Goal: Information Seeking & Learning: Compare options

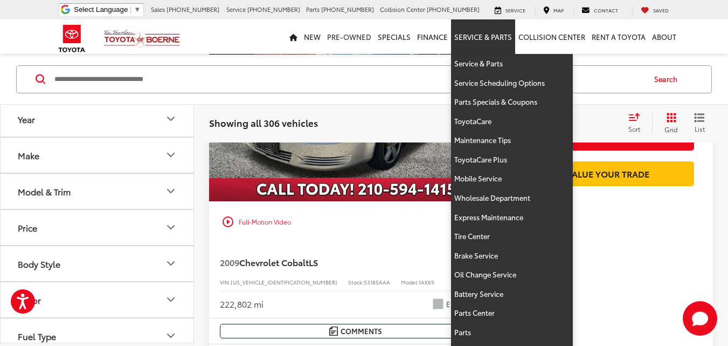
scroll to position [216, 0]
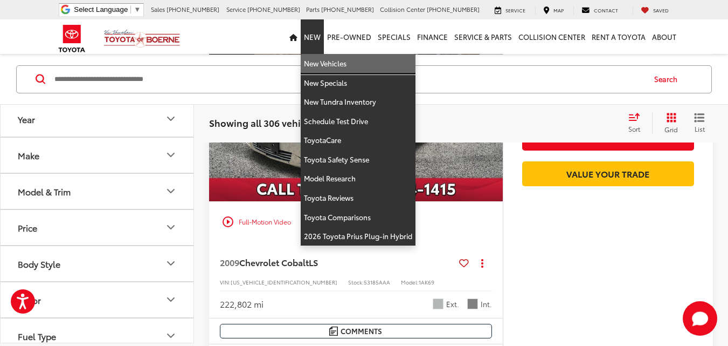
click at [330, 65] on link "New Vehicles" at bounding box center [358, 63] width 115 height 19
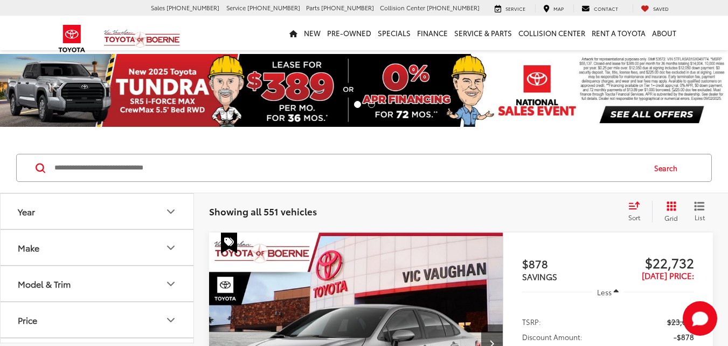
click at [155, 249] on button "Make" at bounding box center [98, 247] width 194 height 35
click at [53, 273] on img at bounding box center [48, 285] width 30 height 25
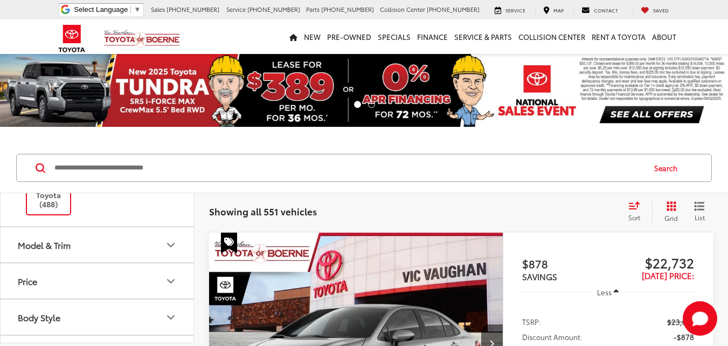
click at [168, 245] on icon "Model & Trim" at bounding box center [170, 244] width 13 height 13
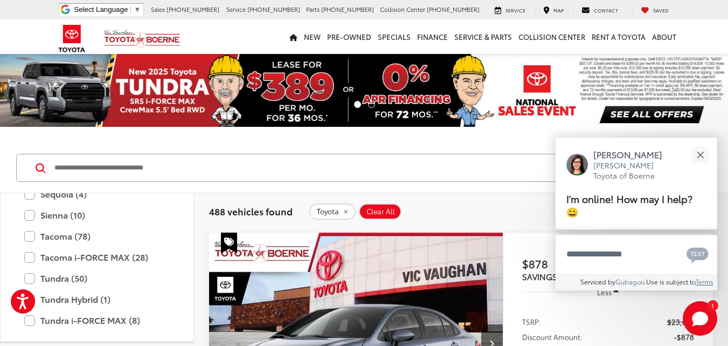
scroll to position [640, 0]
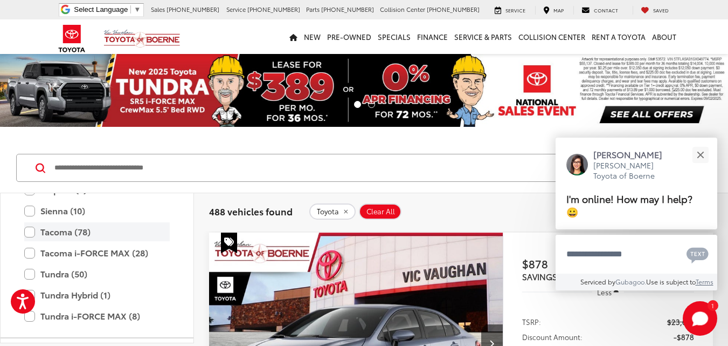
drag, startPoint x: 29, startPoint y: 230, endPoint x: 96, endPoint y: 238, distance: 68.4
click at [30, 230] on label "Tacoma (78)" at bounding box center [97, 231] width 146 height 19
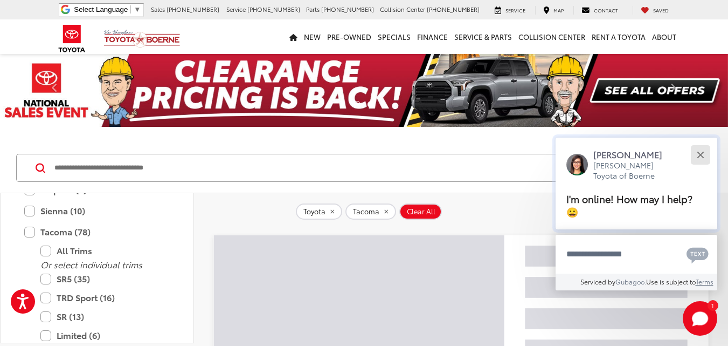
click at [698, 157] on div "Close" at bounding box center [700, 154] width 7 height 7
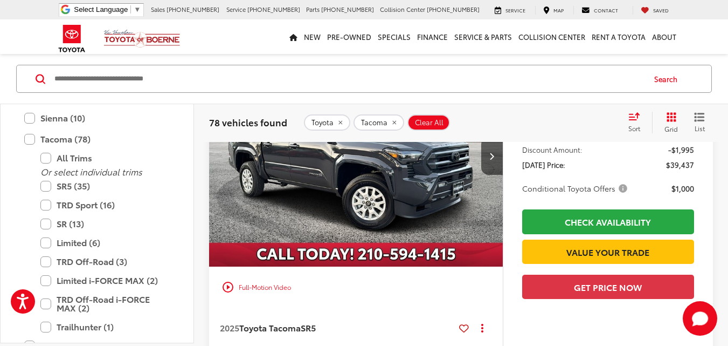
scroll to position [2965, 0]
